Goal: Check status: Check status

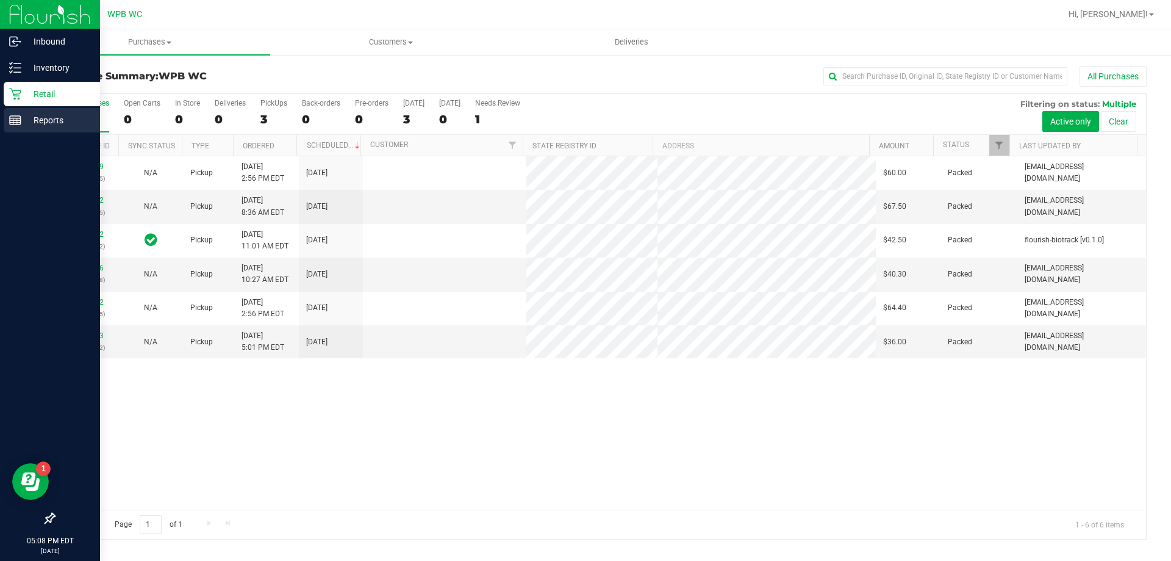
click at [29, 117] on p "Reports" at bounding box center [57, 120] width 73 height 15
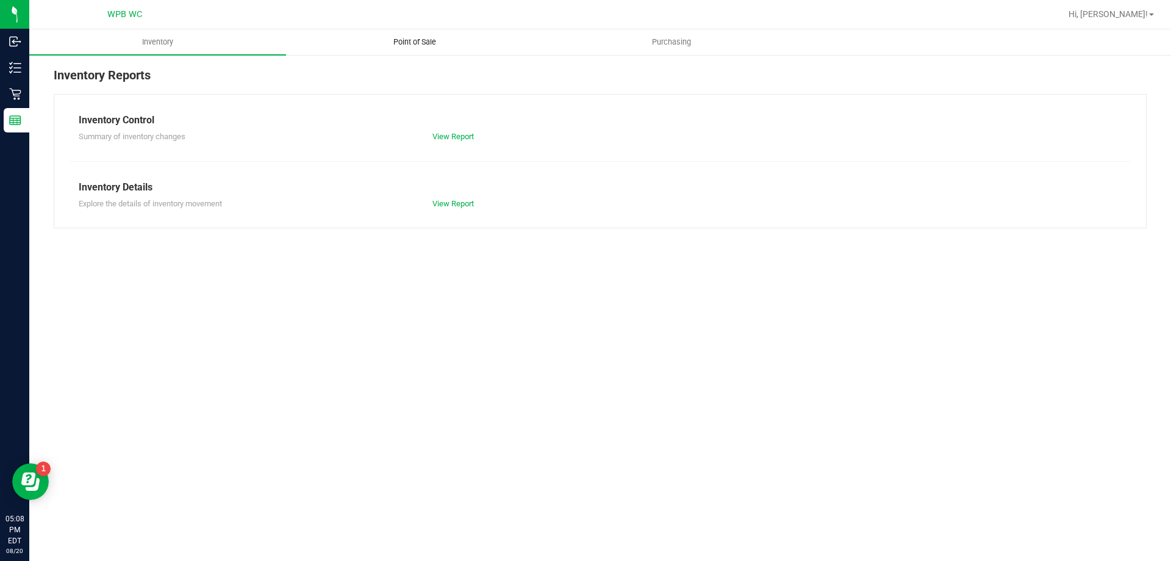
click at [400, 43] on span "Point of Sale" at bounding box center [415, 42] width 76 height 11
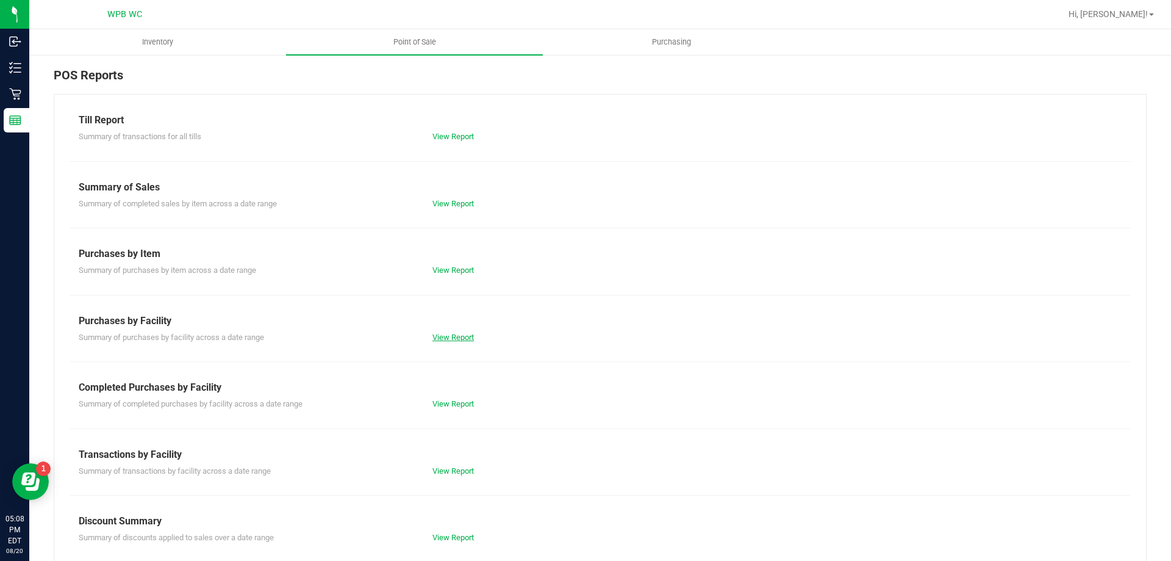
click at [455, 335] on link "View Report" at bounding box center [453, 337] width 41 height 9
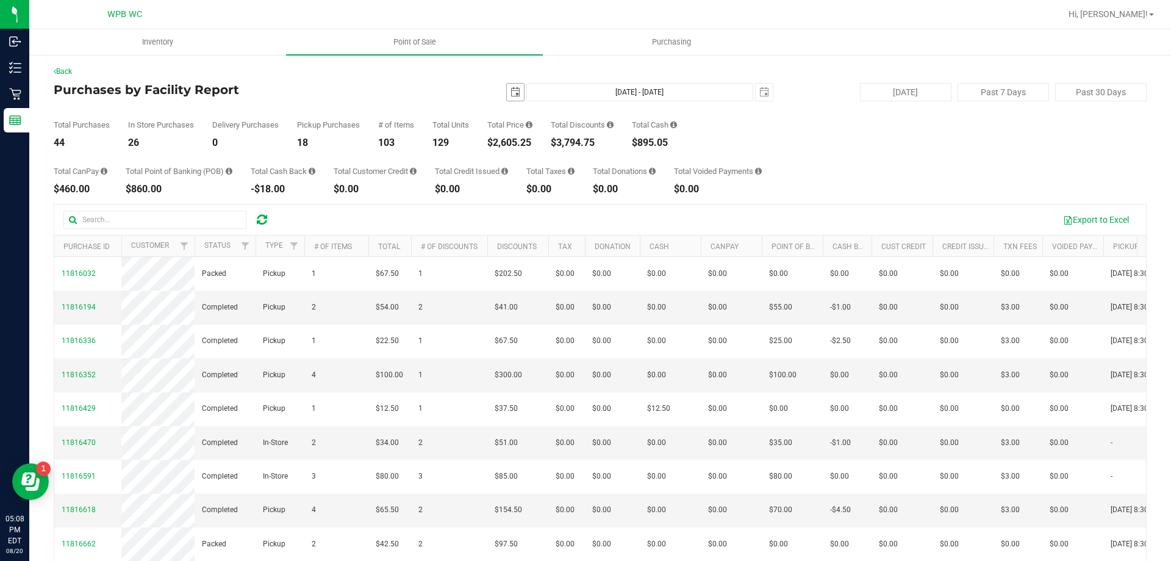
click at [511, 90] on span "select" at bounding box center [516, 92] width 10 height 10
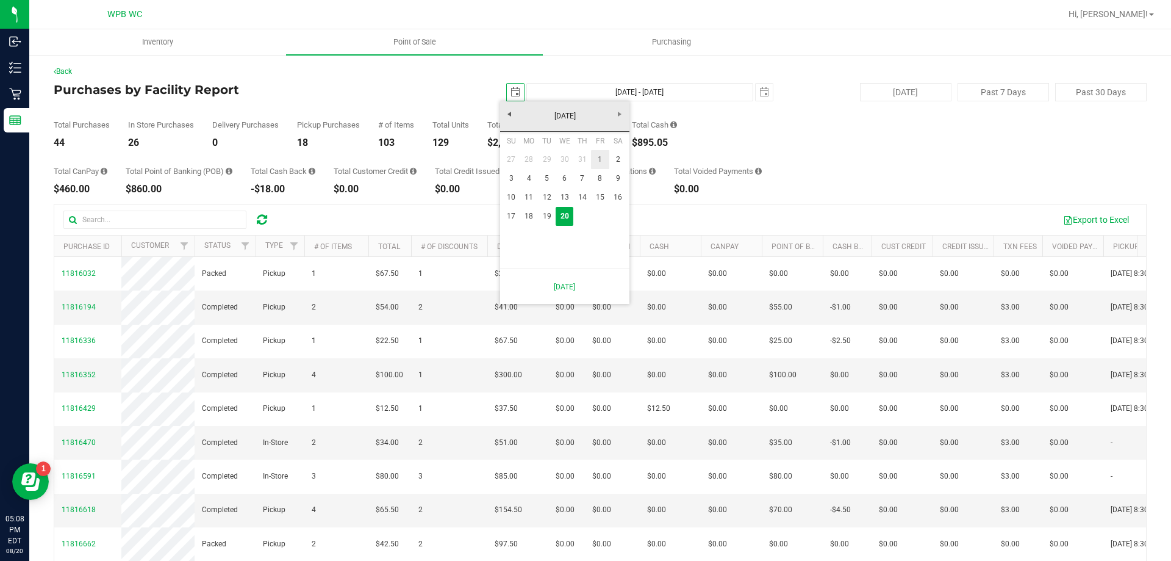
click at [596, 156] on link "1" at bounding box center [600, 159] width 18 height 19
type input "[DATE]"
type input "[DATE] - [DATE]"
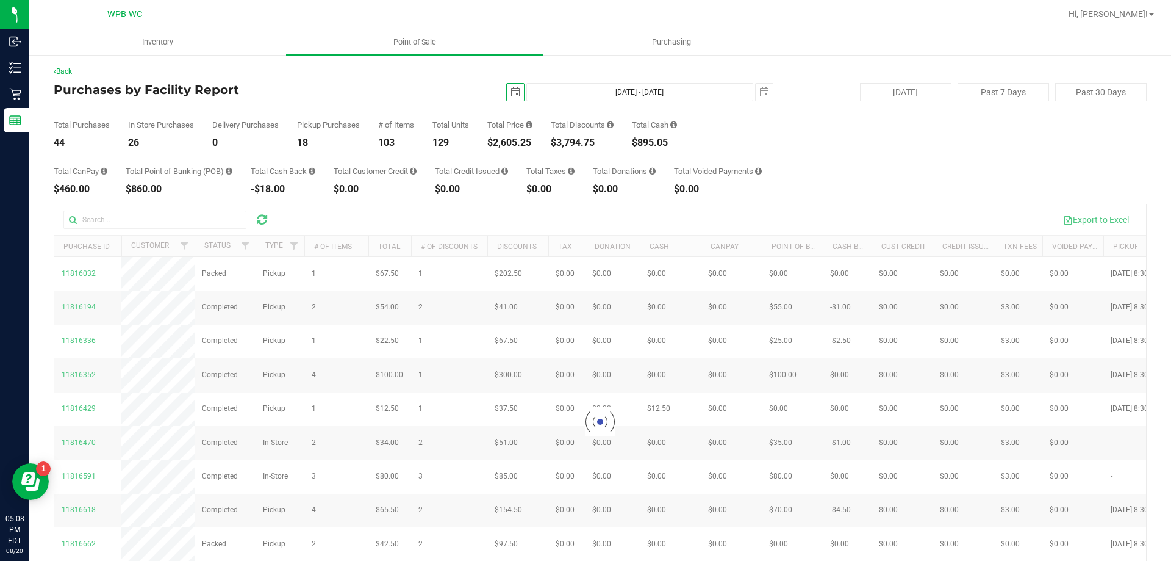
click at [174, 220] on div at bounding box center [600, 421] width 1092 height 435
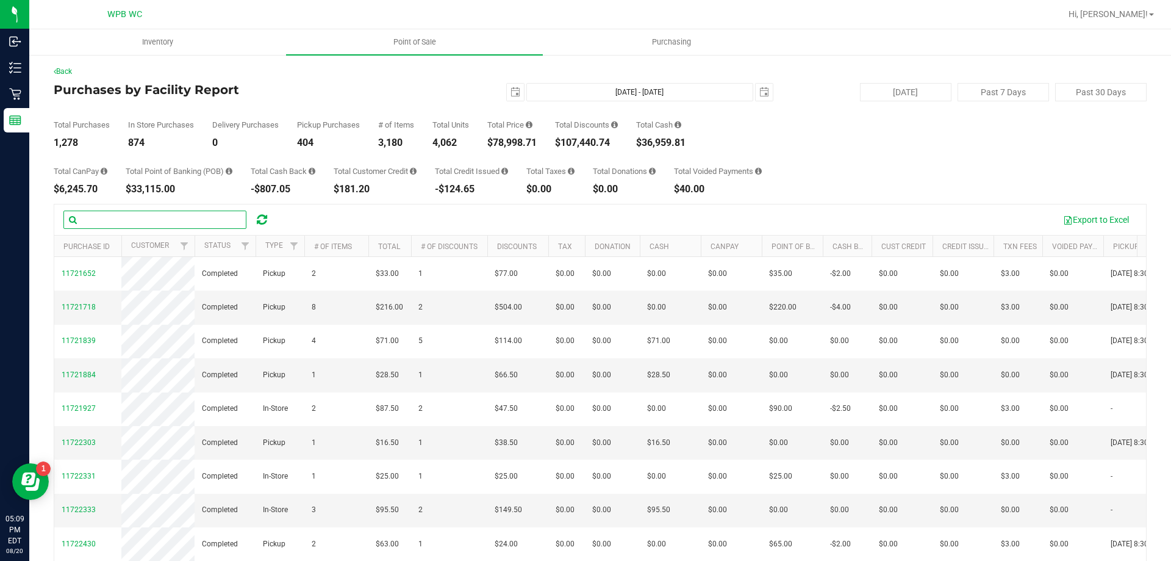
click at [177, 221] on input "text" at bounding box center [154, 220] width 183 height 18
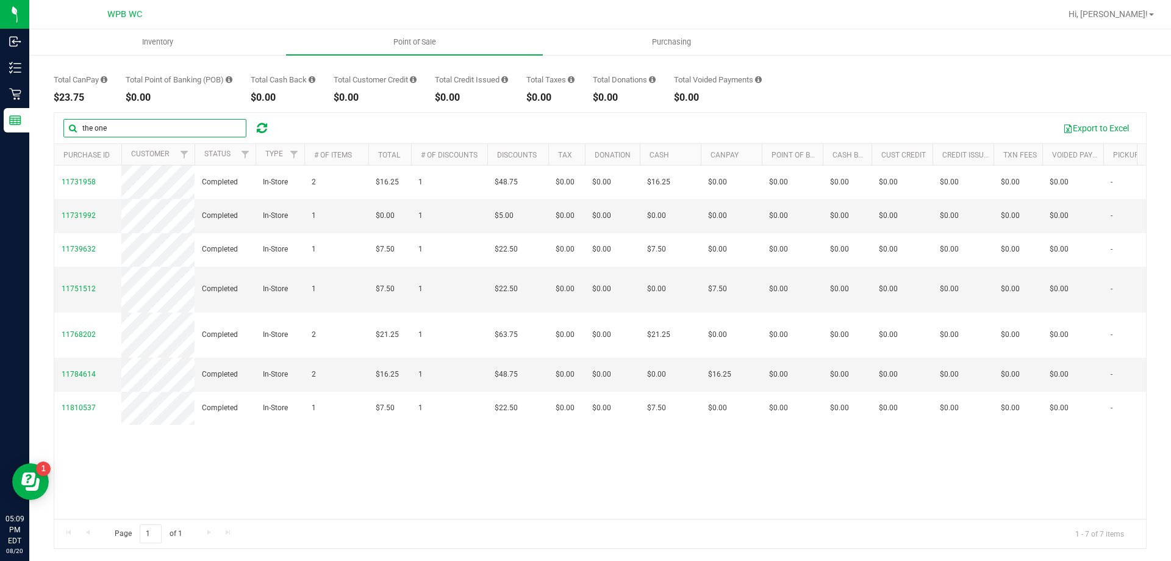
type input "the one"
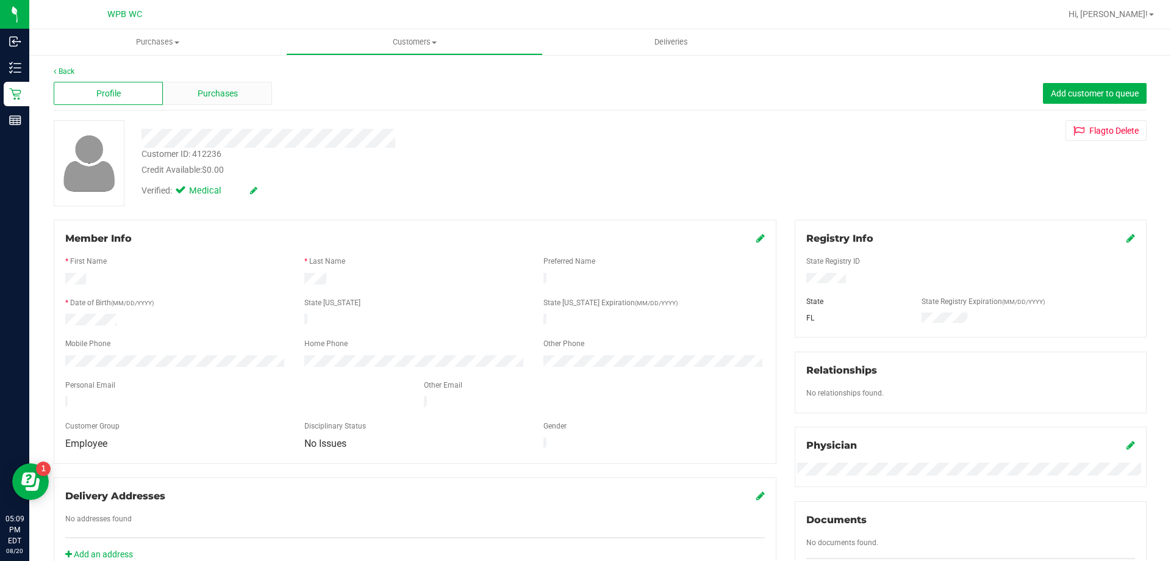
click at [204, 86] on div "Purchases" at bounding box center [217, 93] width 109 height 23
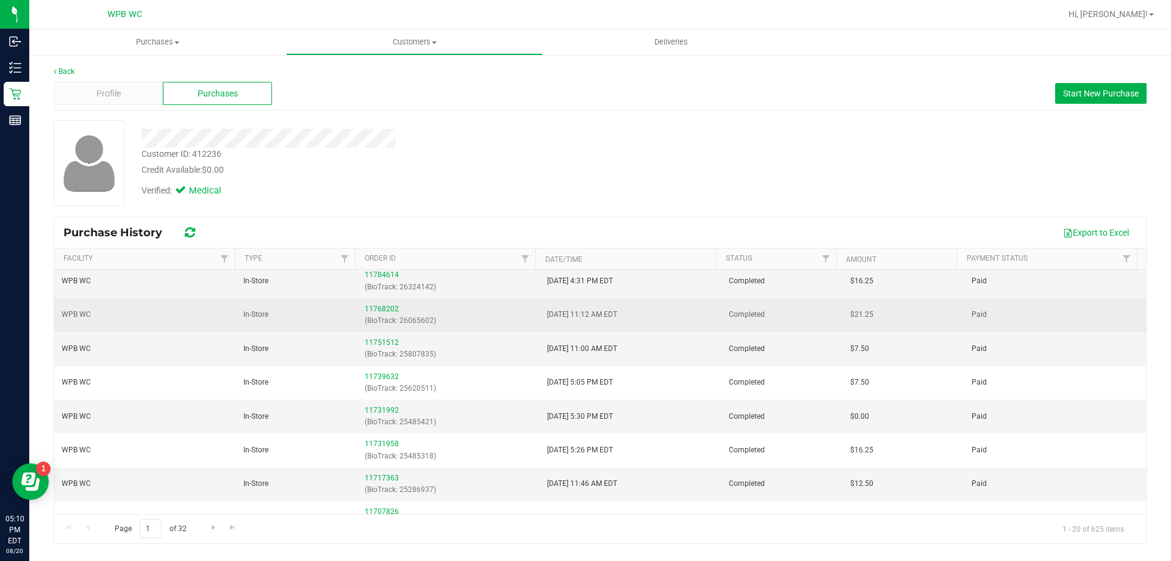
scroll to position [61, 0]
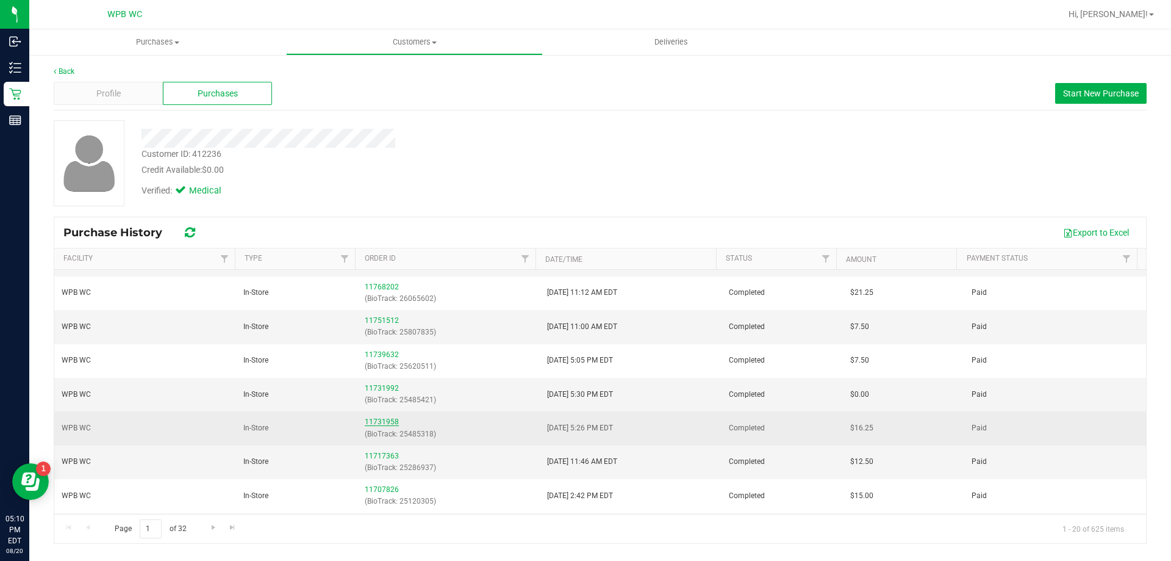
click at [369, 420] on link "11731958" at bounding box center [382, 421] width 34 height 9
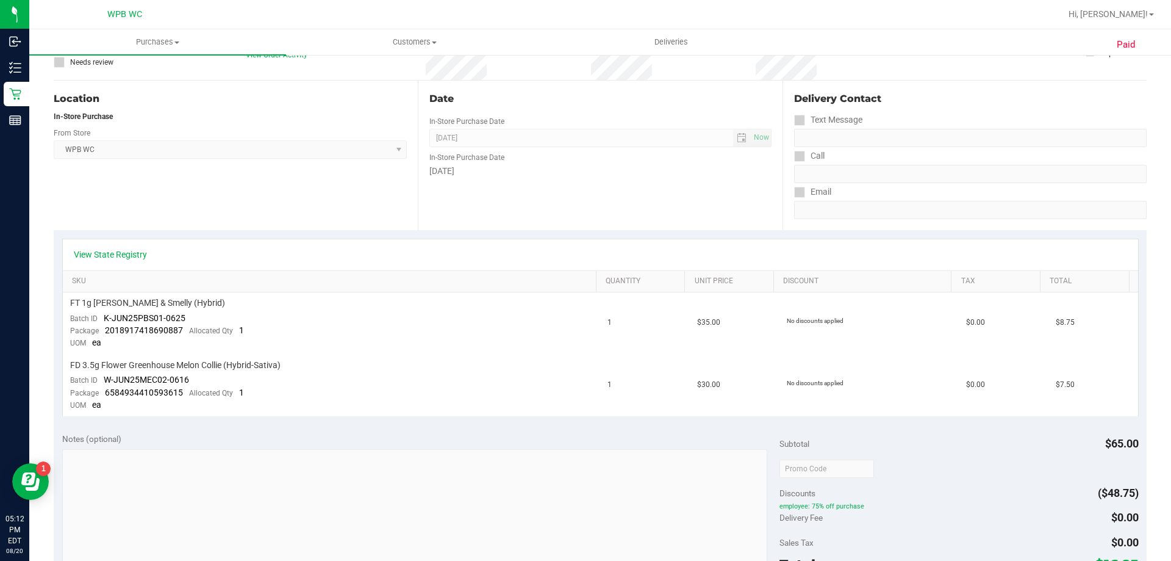
scroll to position [122, 0]
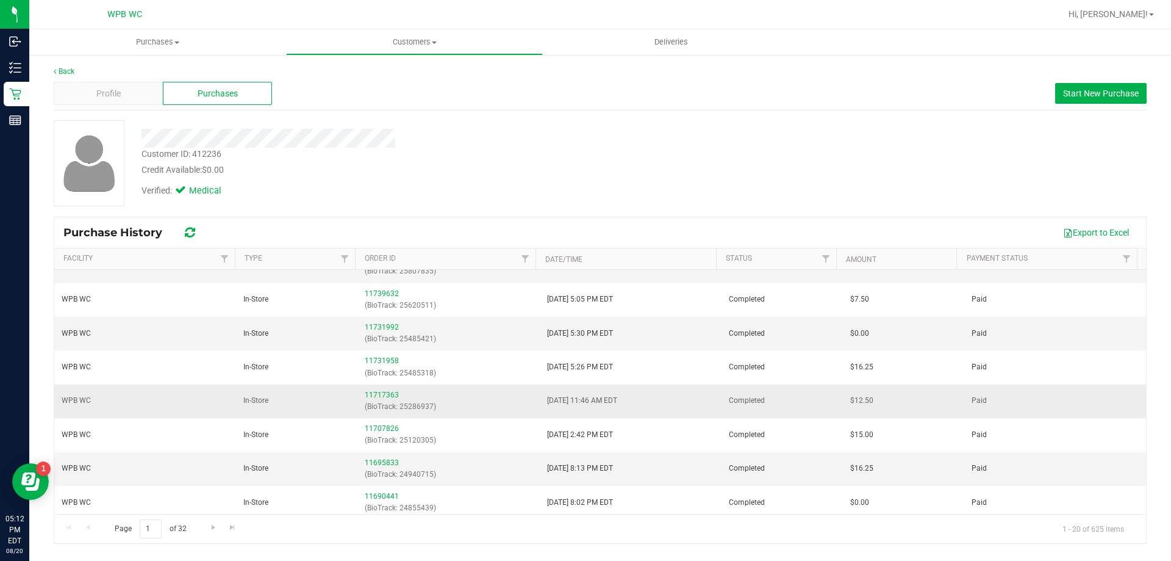
scroll to position [61, 0]
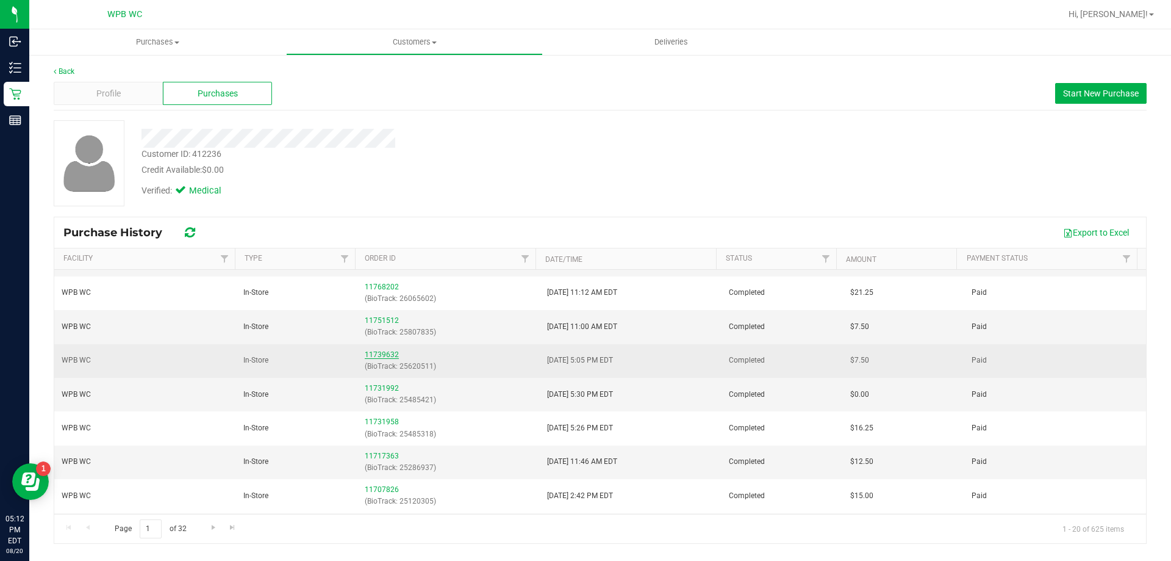
click at [386, 354] on link "11739632" at bounding box center [382, 354] width 34 height 9
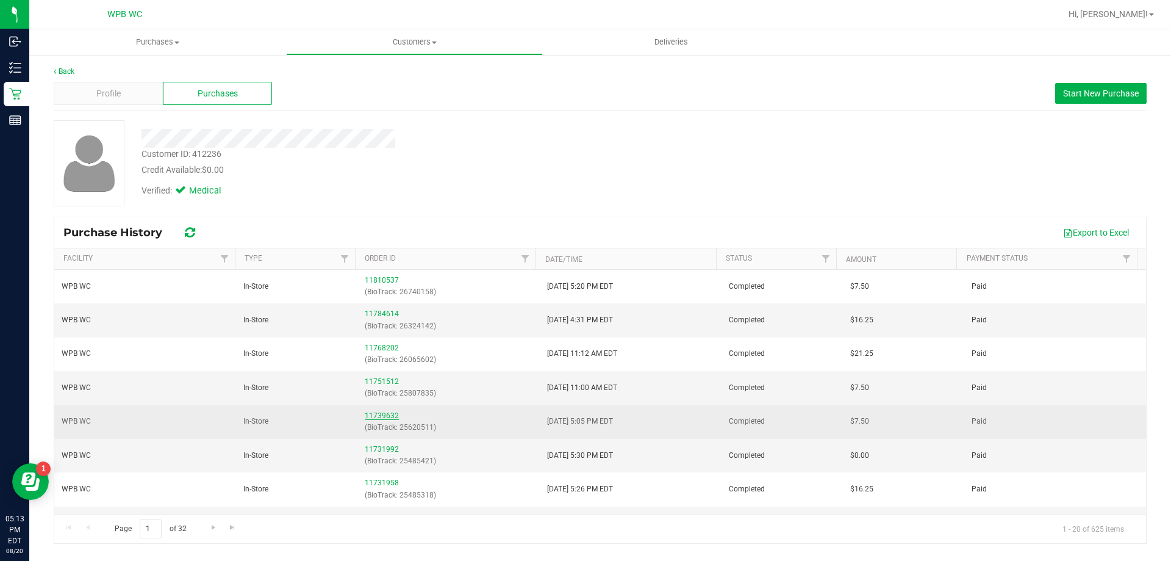
click at [378, 416] on link "11739632" at bounding box center [382, 415] width 34 height 9
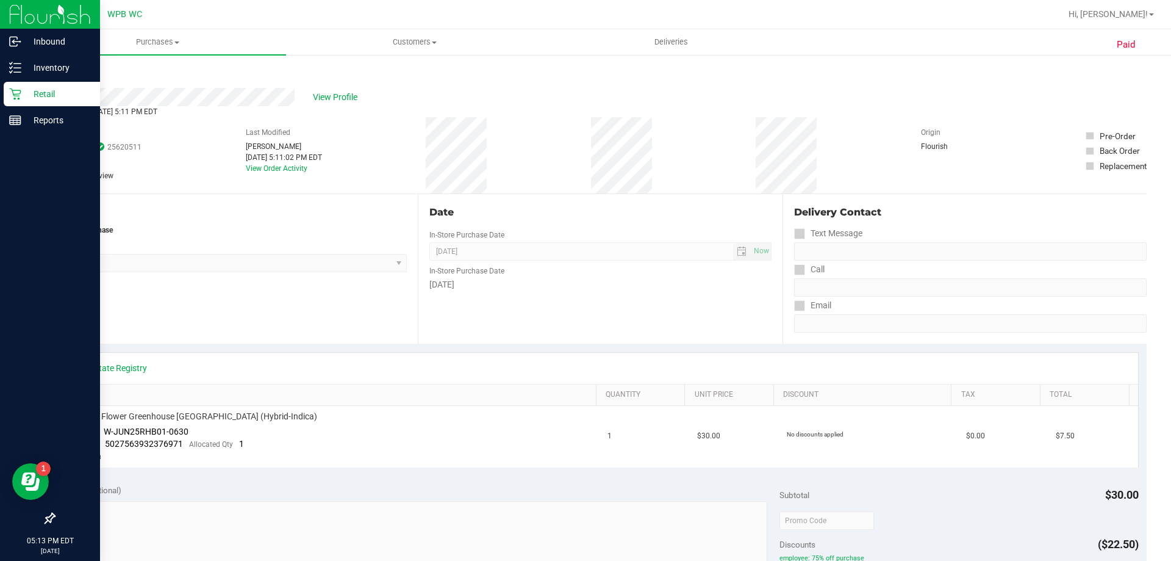
click at [18, 84] on div "Retail" at bounding box center [52, 94] width 96 height 24
